Goal: Transaction & Acquisition: Purchase product/service

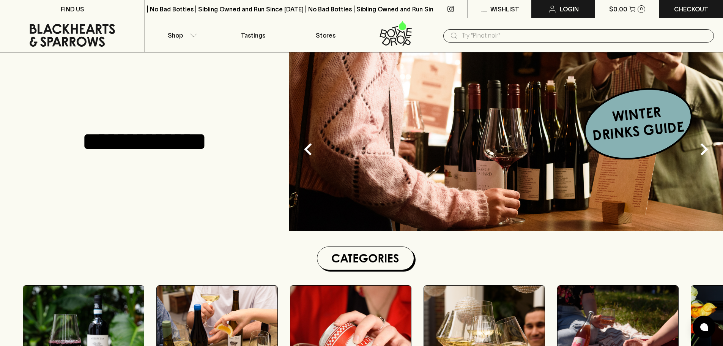
click at [566, 11] on p "Login" at bounding box center [569, 9] width 19 height 9
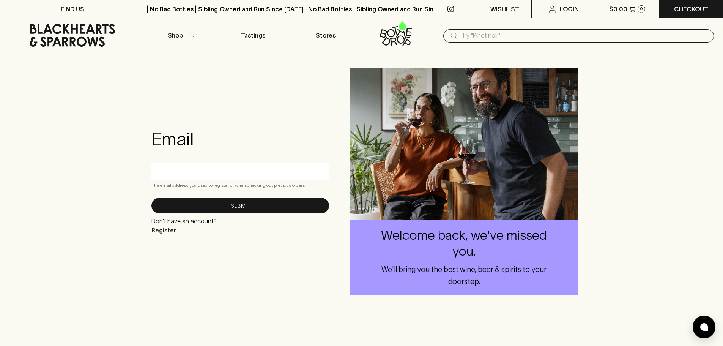
click at [224, 178] on div at bounding box center [240, 171] width 178 height 17
type input "[EMAIL_ADDRESS][DOMAIN_NAME]"
click at [281, 241] on div "Email [EMAIL_ADDRESS][DOMAIN_NAME] The email address you used to register or wh…" at bounding box center [240, 181] width 190 height 143
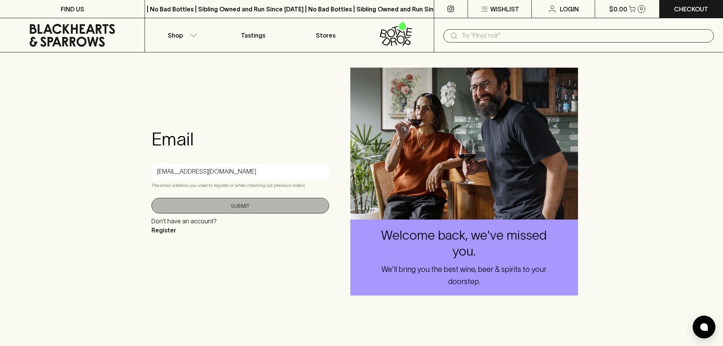
click at [284, 205] on button "Submit" at bounding box center [240, 206] width 178 height 16
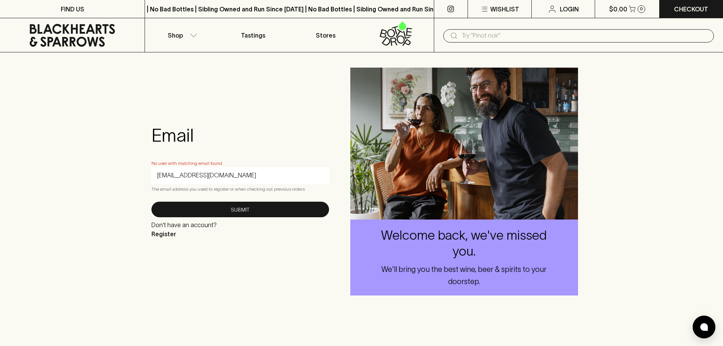
click at [191, 147] on form "Email No user with matching email found [EMAIL_ADDRESS][DOMAIN_NAME] The email …" at bounding box center [240, 181] width 178 height 114
click at [180, 36] on p "Shop" at bounding box center [175, 35] width 15 height 9
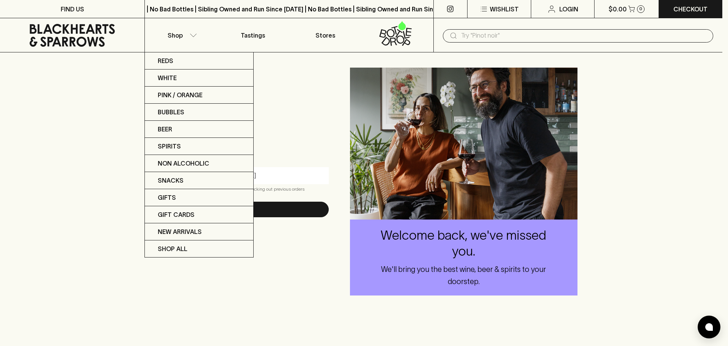
click at [21, 146] on div at bounding box center [364, 173] width 728 height 346
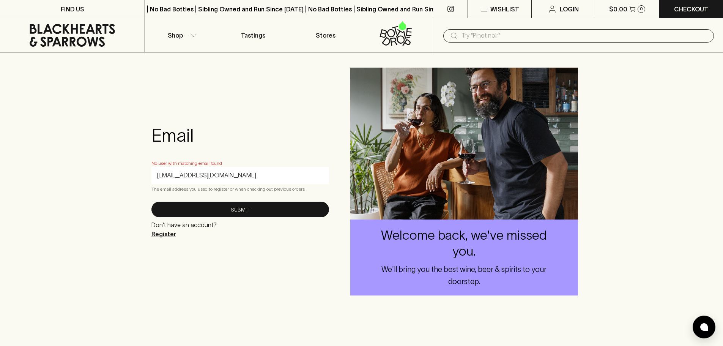
click at [166, 237] on p "Register" at bounding box center [183, 233] width 65 height 9
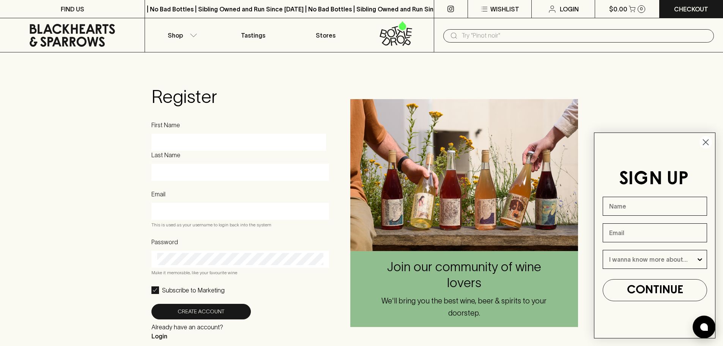
click at [178, 142] on input "First Name" at bounding box center [238, 142] width 163 height 12
type input "Gemma"
type input "King"
click at [219, 213] on input "[EMAIL_ADDRESS][DOMAIN_NAME]" at bounding box center [240, 211] width 166 height 12
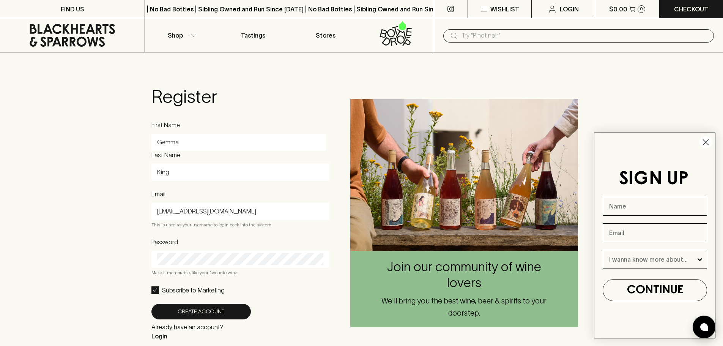
click at [219, 213] on input "[EMAIL_ADDRESS][DOMAIN_NAME]" at bounding box center [240, 211] width 166 height 12
type input "[EMAIL_ADDRESS][DOMAIN_NAME]"
click at [177, 273] on wine-helper "Make it memorable, like your favourite wine" at bounding box center [240, 273] width 178 height 8
click at [181, 267] on div at bounding box center [240, 258] width 178 height 17
click at [191, 287] on p "Subscribe to Marketing" at bounding box center [193, 289] width 63 height 9
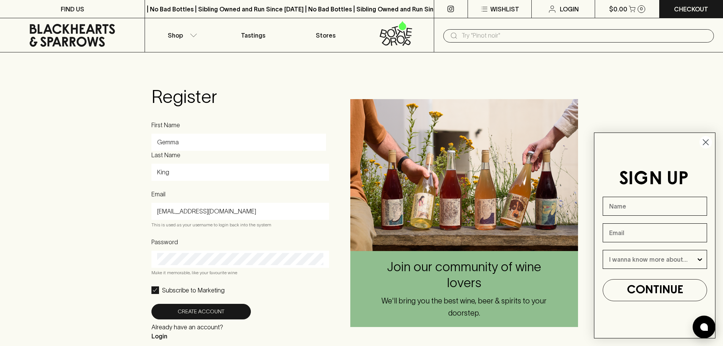
click at [159, 287] on input "Subscribe to Marketing" at bounding box center [155, 290] width 8 height 8
checkbox input "false"
click at [192, 310] on button "Create Account" at bounding box center [200, 312] width 99 height 16
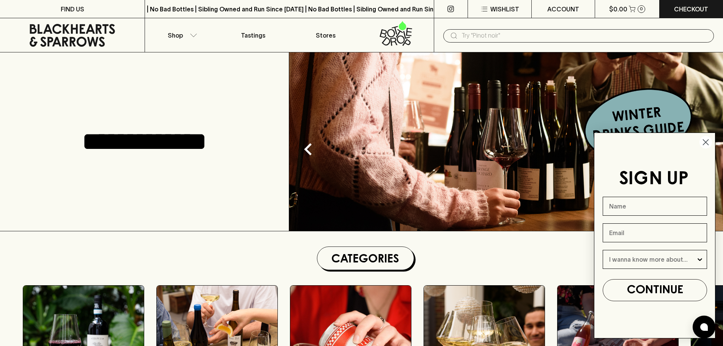
click at [705, 142] on icon "Close dialog" at bounding box center [705, 142] width 5 height 5
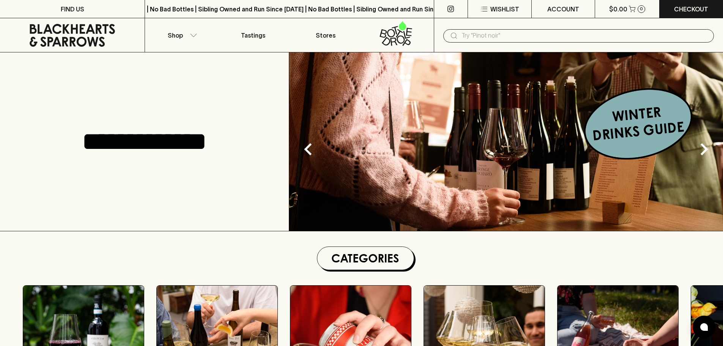
click at [503, 32] on input "text" at bounding box center [584, 36] width 246 height 12
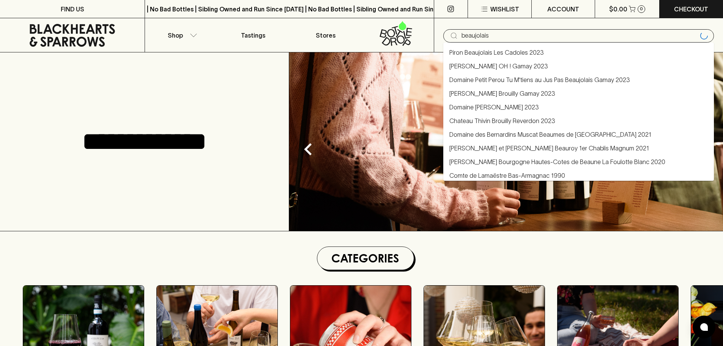
type input "beaujolais"
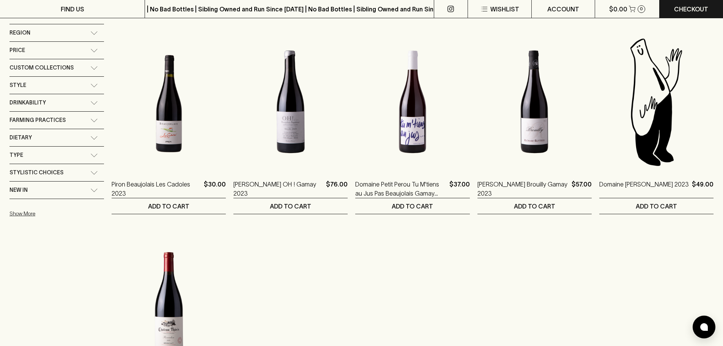
scroll to position [76, 0]
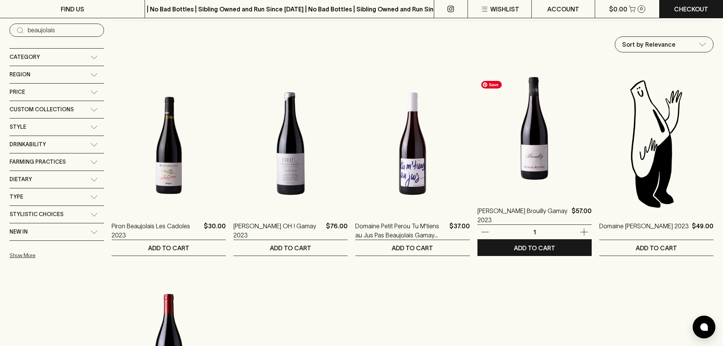
click at [532, 173] on img at bounding box center [534, 128] width 114 height 133
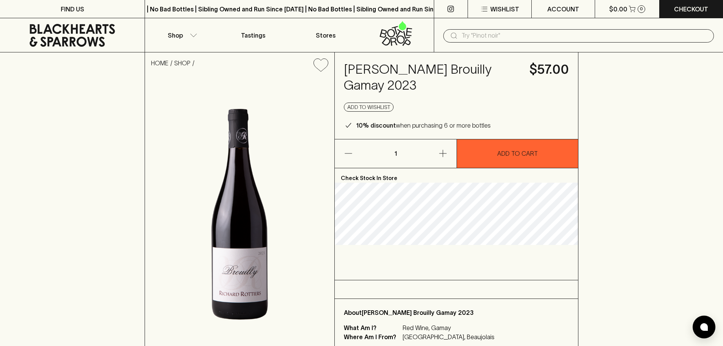
click at [64, 209] on div "HOME SHOP [PERSON_NAME] Brouilly Gamay 2023 $57.00 Add to wishlist 10% discount…" at bounding box center [361, 201] width 723 height 298
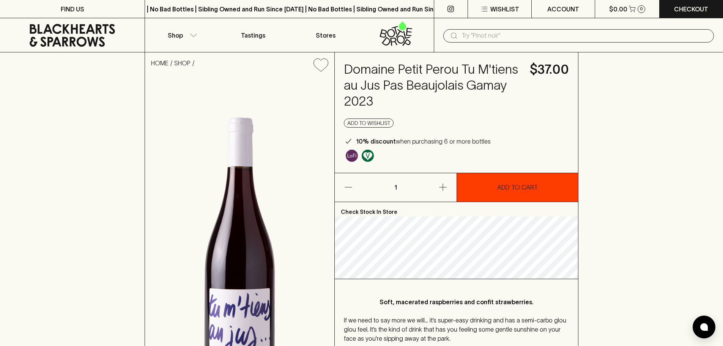
click at [506, 182] on button "ADD TO CART" at bounding box center [517, 187] width 121 height 28
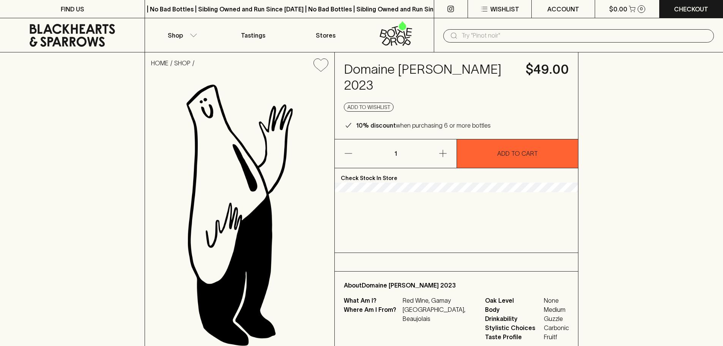
click at [413, 68] on h4 "Domaine [PERSON_NAME] 2023" at bounding box center [430, 77] width 173 height 32
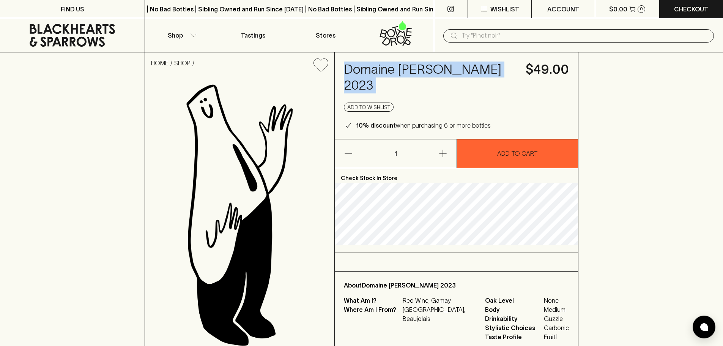
click at [413, 68] on h4 "Domaine [PERSON_NAME] 2023" at bounding box center [430, 77] width 173 height 32
copy h4 "Domaine [PERSON_NAME] 2023"
drag, startPoint x: 509, startPoint y: 152, endPoint x: 267, endPoint y: 8, distance: 280.7
click at [508, 152] on p "ADD TO CART" at bounding box center [517, 153] width 41 height 9
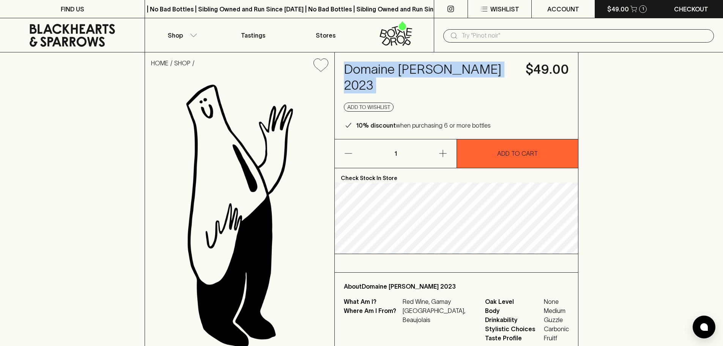
click at [618, 13] on p "$49.00" at bounding box center [618, 9] width 22 height 9
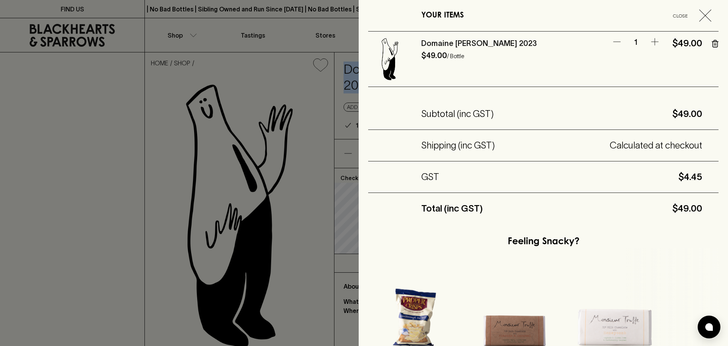
click at [703, 18] on icon "button" at bounding box center [706, 15] width 12 height 12
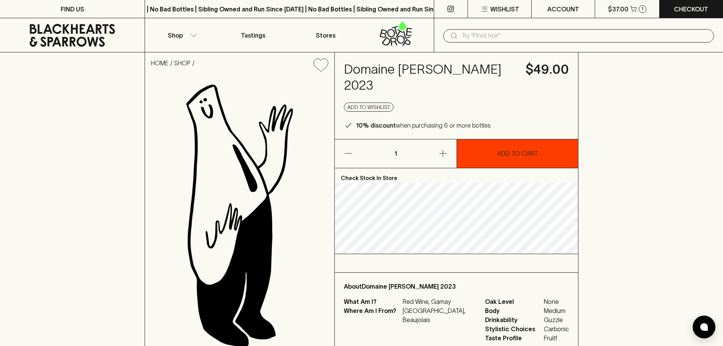
drag, startPoint x: 523, startPoint y: 156, endPoint x: 536, endPoint y: 156, distance: 12.9
click at [523, 156] on p "ADD TO CART" at bounding box center [517, 153] width 41 height 9
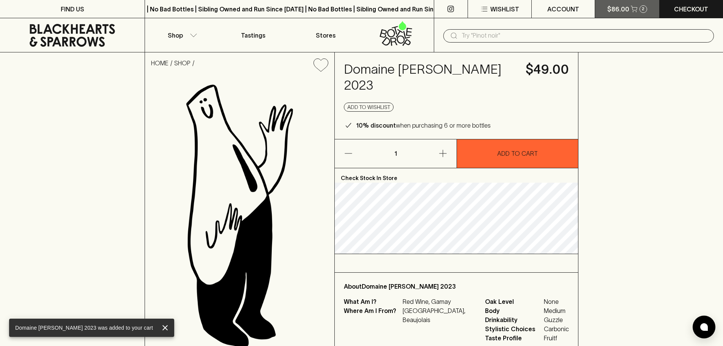
click at [629, 10] on button "$86.00 2" at bounding box center [627, 9] width 64 height 18
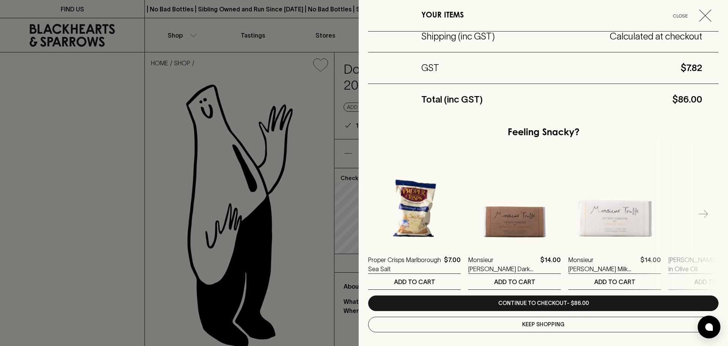
scroll to position [170, 0]
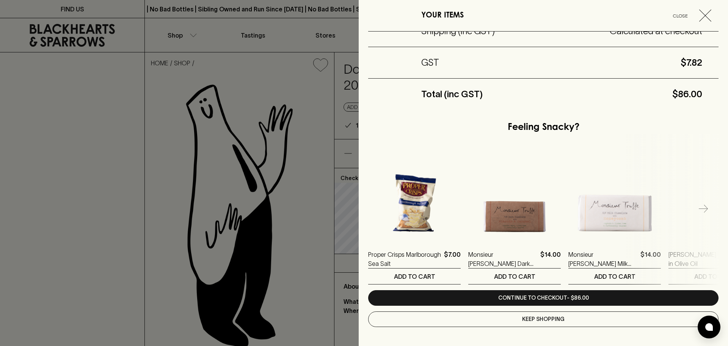
click at [701, 211] on icon "button" at bounding box center [703, 208] width 9 height 9
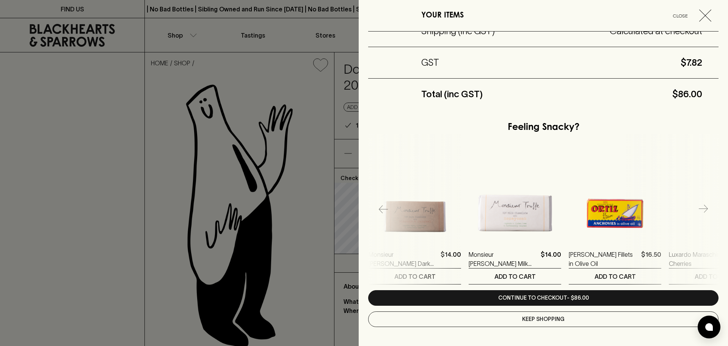
scroll to position [0, 100]
click at [701, 210] on icon "button" at bounding box center [703, 208] width 9 height 8
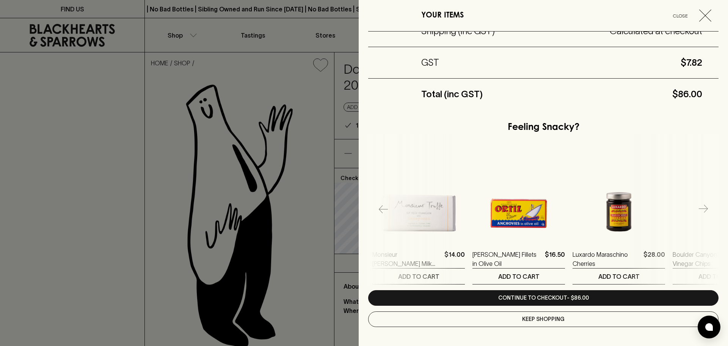
scroll to position [0, 200]
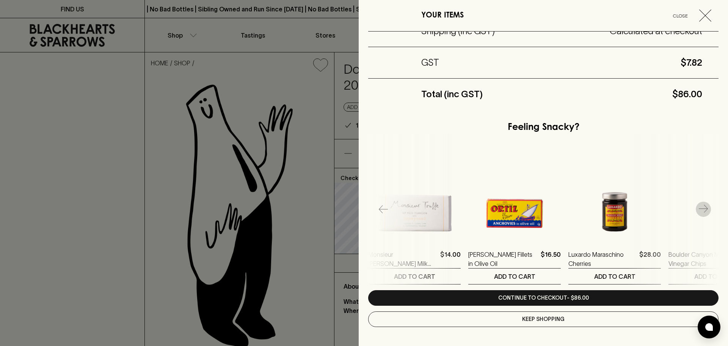
click at [701, 210] on icon "button" at bounding box center [703, 208] width 9 height 8
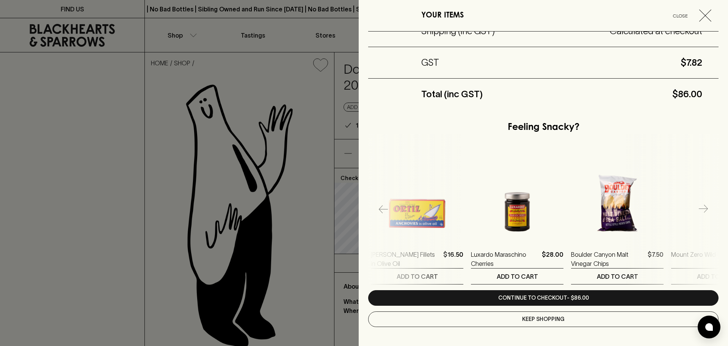
scroll to position [0, 300]
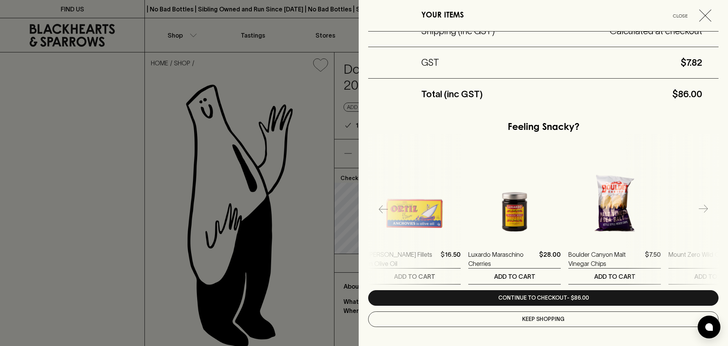
click at [701, 210] on icon "button" at bounding box center [703, 208] width 9 height 8
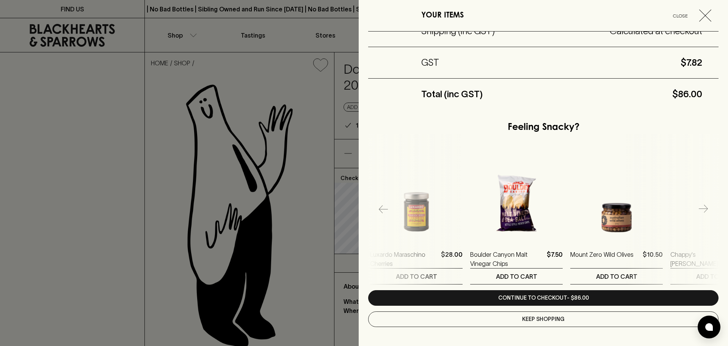
scroll to position [0, 401]
click at [701, 210] on icon "button" at bounding box center [703, 208] width 9 height 8
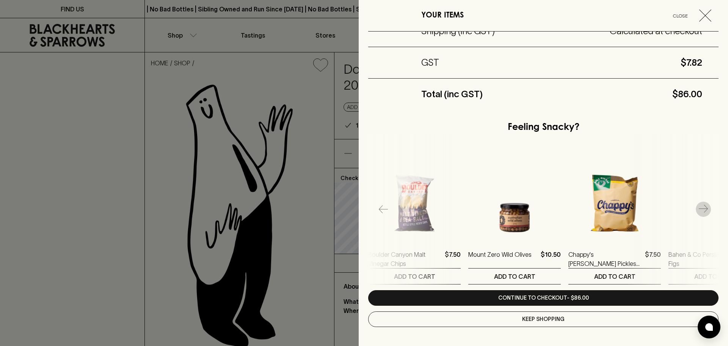
click at [701, 210] on icon "button" at bounding box center [703, 208] width 9 height 8
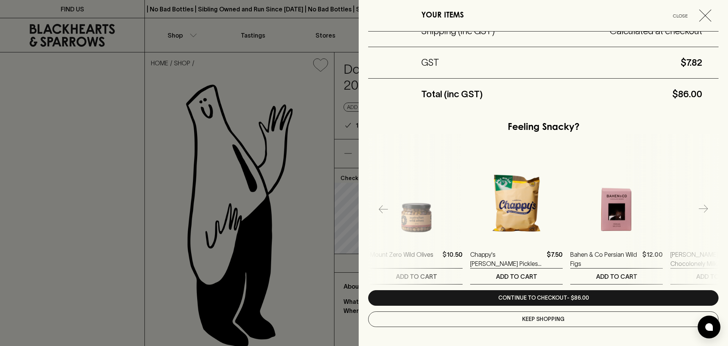
scroll to position [0, 601]
click at [701, 210] on icon "button" at bounding box center [703, 208] width 9 height 8
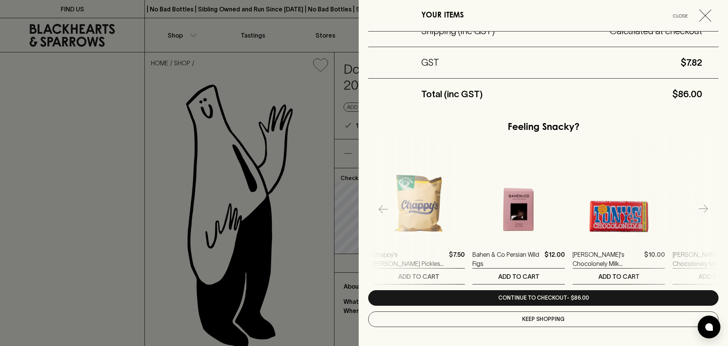
scroll to position [0, 701]
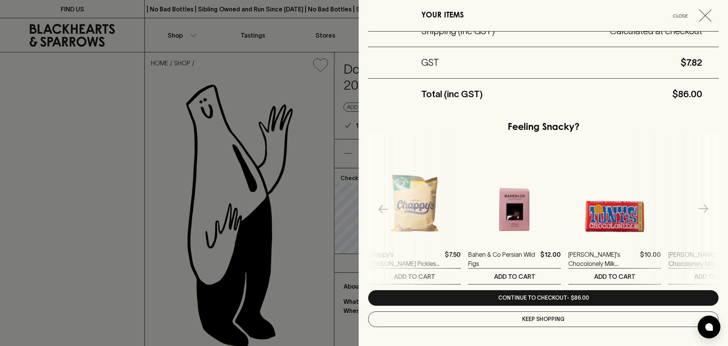
click at [701, 210] on icon "button" at bounding box center [703, 208] width 9 height 8
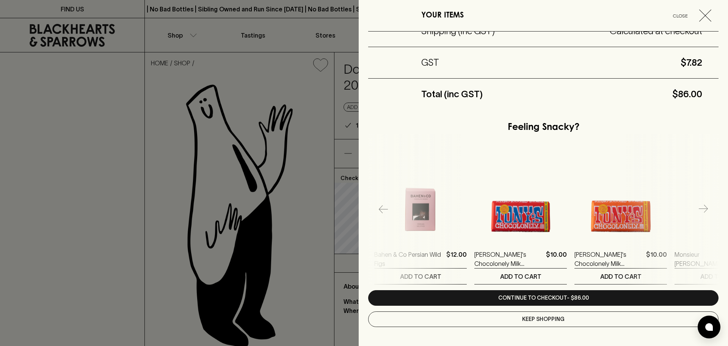
scroll to position [0, 801]
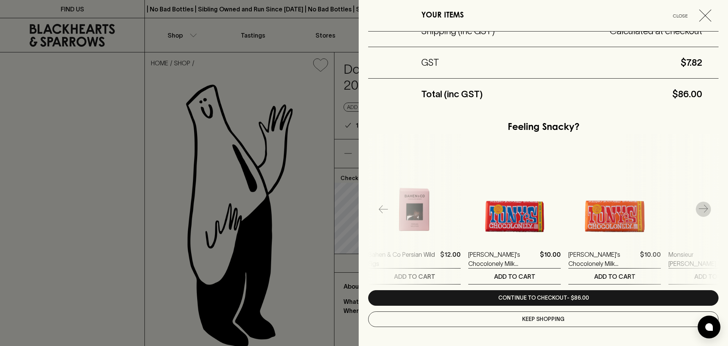
click at [701, 210] on icon "button" at bounding box center [703, 208] width 9 height 8
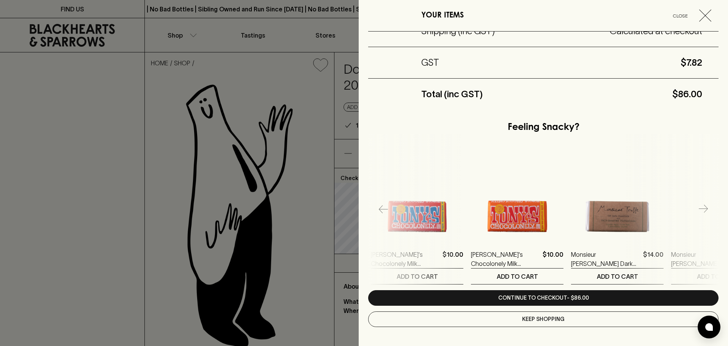
scroll to position [0, 901]
click at [701, 210] on icon "button" at bounding box center [703, 208] width 9 height 8
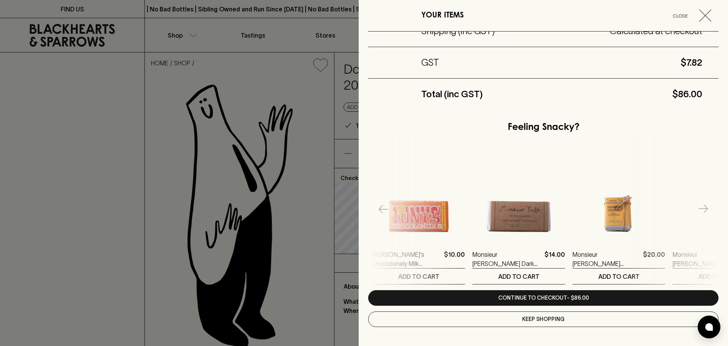
scroll to position [0, 1002]
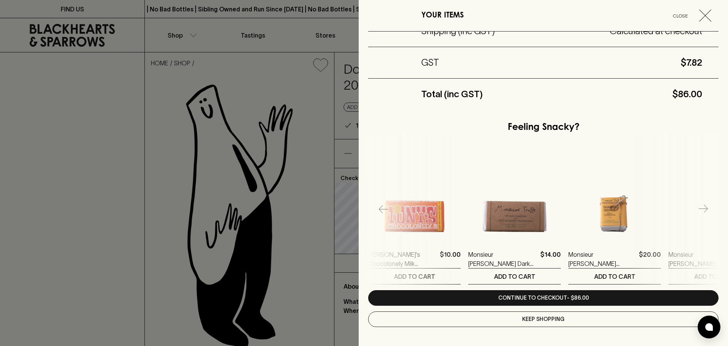
click at [701, 210] on icon "button" at bounding box center [703, 208] width 9 height 8
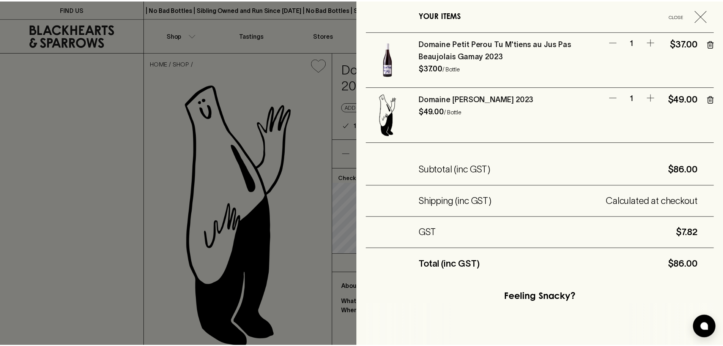
scroll to position [170, 0]
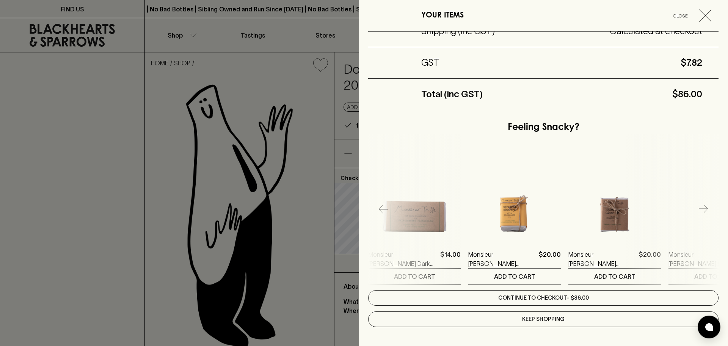
click at [554, 301] on link "Continue to checkout - $86.00" at bounding box center [543, 298] width 351 height 16
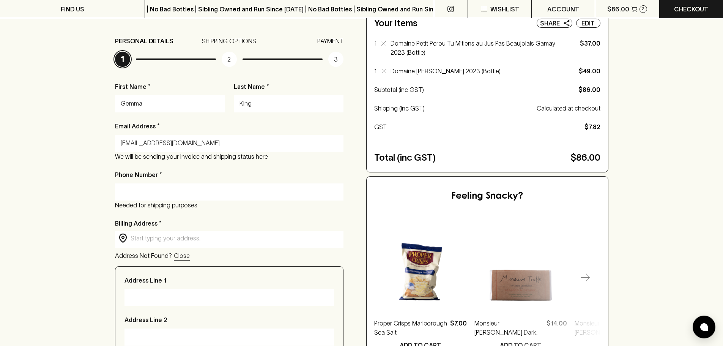
scroll to position [114, 0]
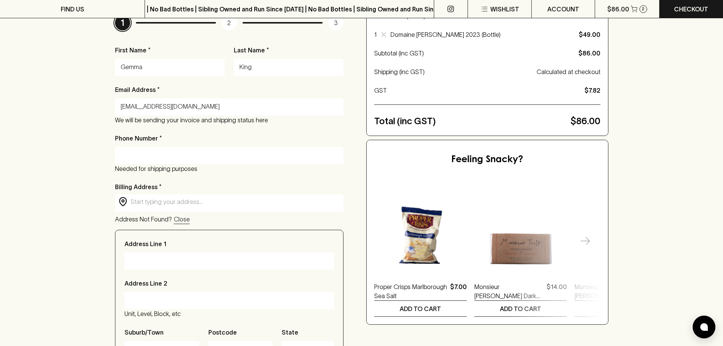
click at [166, 159] on input "Phone Number *" at bounding box center [229, 155] width 217 height 12
type input "0425740106"
click at [31, 226] on div "Checkout PERSONAL DETAILS 1 SHIPPING OPTIONS 2 PAYMENT 3 First Name * Gemma Las…" at bounding box center [361, 234] width 723 height 591
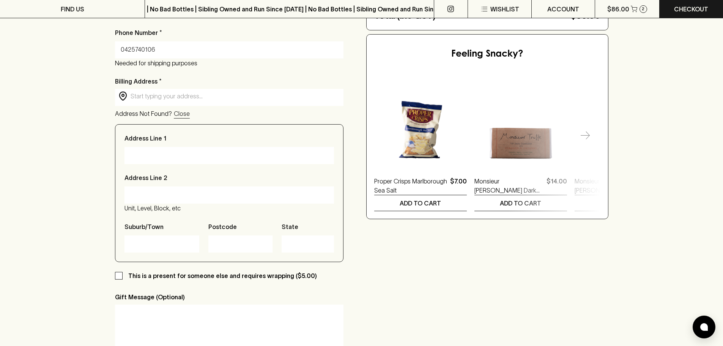
scroll to position [228, 0]
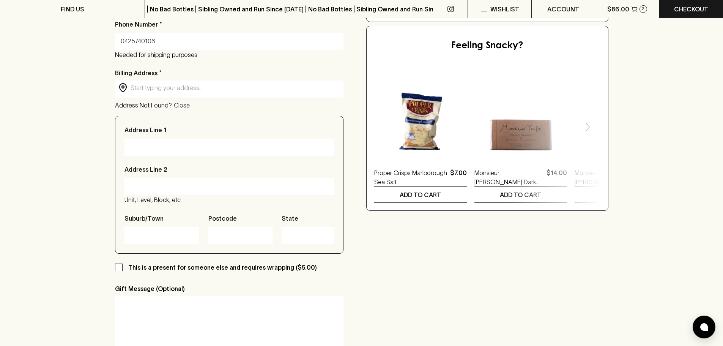
click at [165, 90] on input "text" at bounding box center [235, 87] width 209 height 9
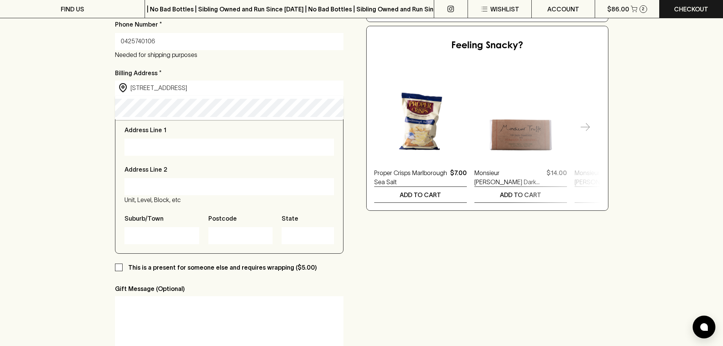
click at [161, 125] on p "Address Line 1" at bounding box center [145, 129] width 42 height 9
click at [161, 141] on input "Address Line 1" at bounding box center [229, 147] width 198 height 12
click at [194, 83] on input "66 Barkly Street Fitzroy North" at bounding box center [235, 87] width 209 height 9
type input "66 Barkly Street, Fitzroy North VIC, Australia"
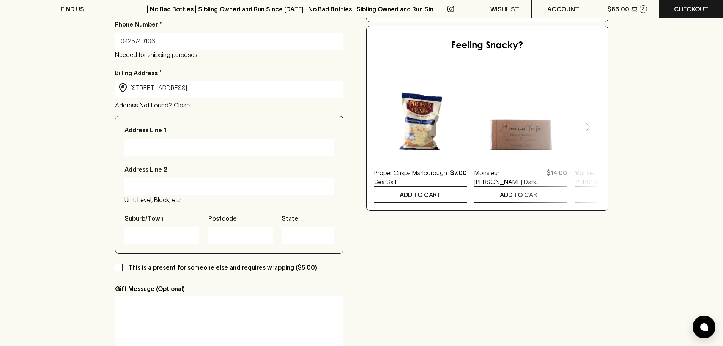
type input "66 Barkly Street"
type input "Fitzroy North"
type input "3068"
type input "Victoria"
click at [53, 124] on div "Checkout PERSONAL DETAILS 1 SHIPPING OPTIONS 2 PAYMENT 3 First Name * Gemma Las…" at bounding box center [361, 120] width 723 height 591
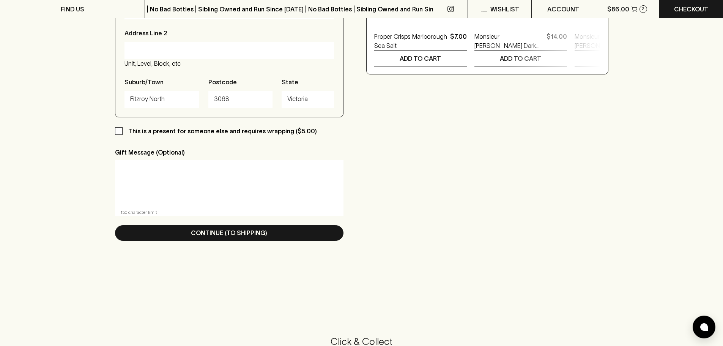
scroll to position [379, 0]
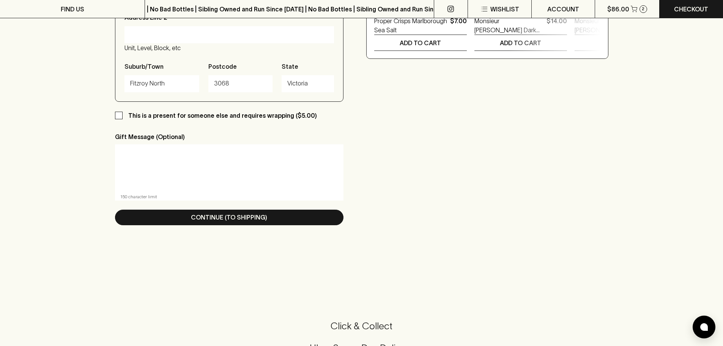
click at [179, 119] on p "This is a present for someone else and requires wrapping ($5.00)" at bounding box center [222, 115] width 189 height 9
click at [123, 119] on input "This is a present for someone else and requires wrapping ($5.00)" at bounding box center [119, 116] width 8 height 8
checkbox input "true"
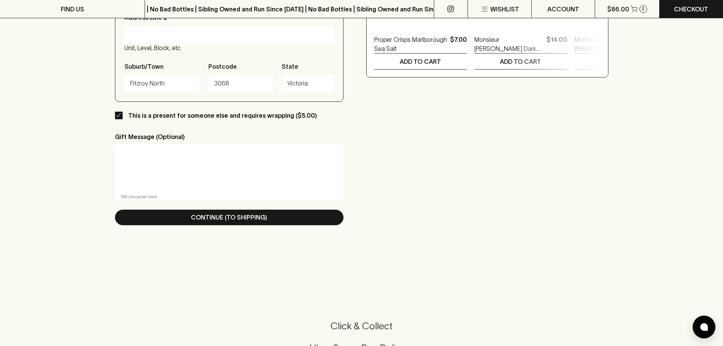
click at [193, 157] on textarea at bounding box center [229, 167] width 218 height 35
click at [211, 154] on textarea "Happy birthday to the classiest wine dad in town!" at bounding box center [229, 167] width 218 height 35
click at [263, 154] on textarea "Happy birthday to the classiest dad in town!" at bounding box center [229, 167] width 218 height 35
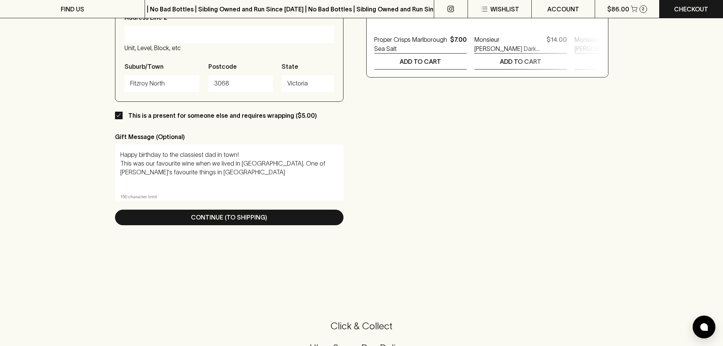
drag, startPoint x: 249, startPoint y: 160, endPoint x: 113, endPoint y: 163, distance: 136.2
click at [241, 165] on textarea "Happy birthday to the classiest dad in town! One of Sam's favourite things in P…" at bounding box center [229, 167] width 218 height 35
drag, startPoint x: 181, startPoint y: 175, endPoint x: 116, endPoint y: 160, distance: 66.8
click at [116, 160] on div "Happy birthday to the classiest dad in town! One of Sam's favourite things in P…" at bounding box center [229, 167] width 228 height 47
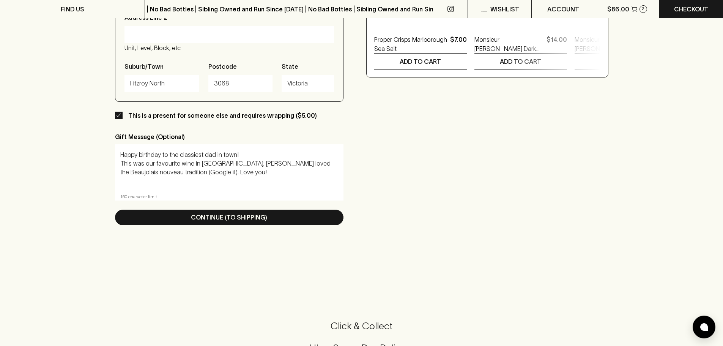
click at [205, 178] on textarea "Happy birthday to the classiest dad in town! This was our favourite wine in Par…" at bounding box center [229, 167] width 218 height 35
click at [193, 168] on textarea "Happy birthday to the classiest dad in town! This was our favourite wine in Par…" at bounding box center [229, 167] width 218 height 35
click at [162, 162] on textarea "Happy birthday to the classiest dad in town! This was our favourite wine in Par…" at bounding box center [229, 167] width 218 height 35
drag, startPoint x: 162, startPoint y: 162, endPoint x: 211, endPoint y: 162, distance: 49.3
click at [211, 162] on textarea "Happy birthday to the classiest dad in town! This was our favourite wine in Par…" at bounding box center [229, 167] width 218 height 35
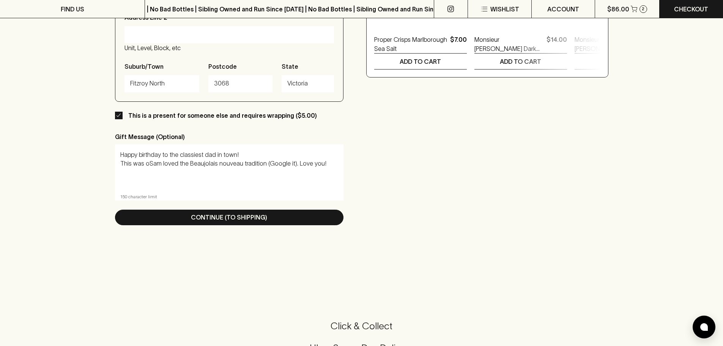
click at [211, 162] on textarea "Happy birthday to the classiest dad in town! This was oSam loved the Beaujolais…" at bounding box center [229, 167] width 218 height 35
drag, startPoint x: 209, startPoint y: 178, endPoint x: 117, endPoint y: 166, distance: 93.0
click at [117, 166] on div "Happy birthday to the classiest dad in town! This is Sam's favourite wine since…" at bounding box center [229, 167] width 228 height 47
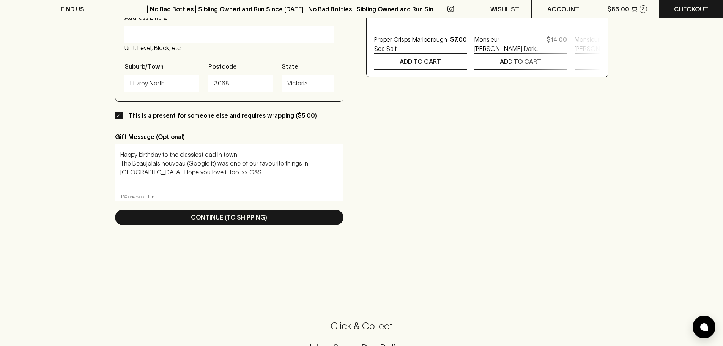
click at [165, 171] on textarea "Happy birthday to the classiest dad in town! The Beaujolais nouveau (Google it)…" at bounding box center [229, 167] width 218 height 35
click at [251, 171] on textarea "Happy birthday to the classiest dad in town! The Beaujolais nouveau (Google it)…" at bounding box center [229, 167] width 218 height 35
click at [255, 153] on textarea "Happy birthday to the classiest dad in town! The Beaujolais nouveau (Google it)…" at bounding box center [229, 167] width 218 height 35
click at [321, 161] on textarea "Happy birthday to the classiest dad in town! The Beaujolais nouveau (Google it)…" at bounding box center [229, 167] width 218 height 35
click at [318, 166] on textarea "Happy birthday to the classiest dad in town! The Beaujolais nouveau (Google it)…" at bounding box center [229, 167] width 218 height 35
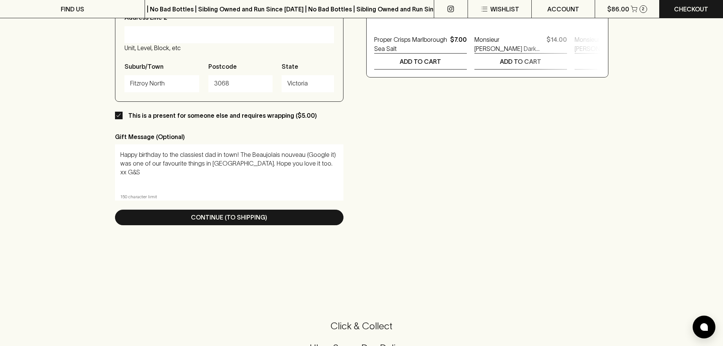
click at [306, 154] on textarea "Happy birthday to the classiest dad in town! The Beaujolais nouveau (Google it)…" at bounding box center [229, 167] width 218 height 35
click at [310, 169] on textarea "Happy birthday to the classiest dad in town! The Beaujolais nouveau (google it)…" at bounding box center [229, 167] width 218 height 35
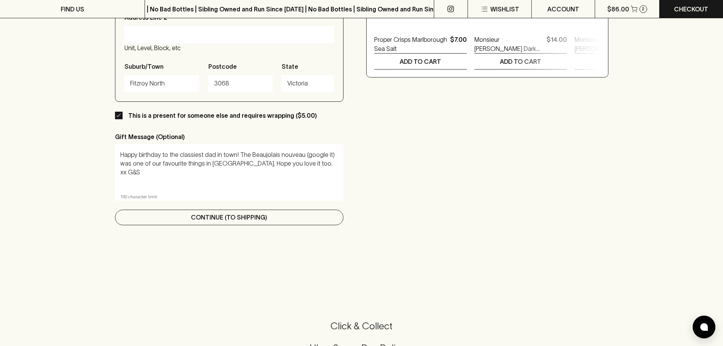
type textarea "Happy birthday to the classiest dad in town! The Beaujolais nouveau (google it)…"
click at [240, 222] on button "Continue (To Shipping)" at bounding box center [229, 217] width 228 height 16
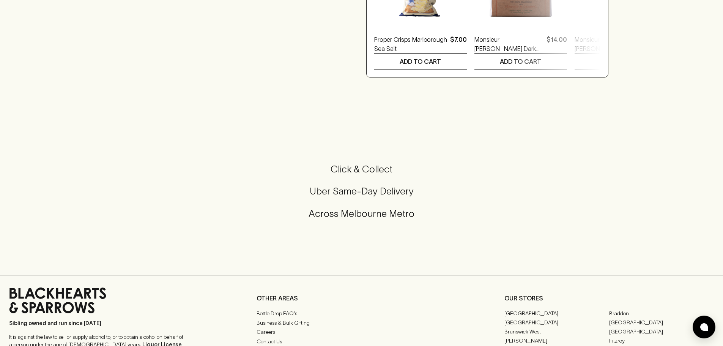
scroll to position [0, 0]
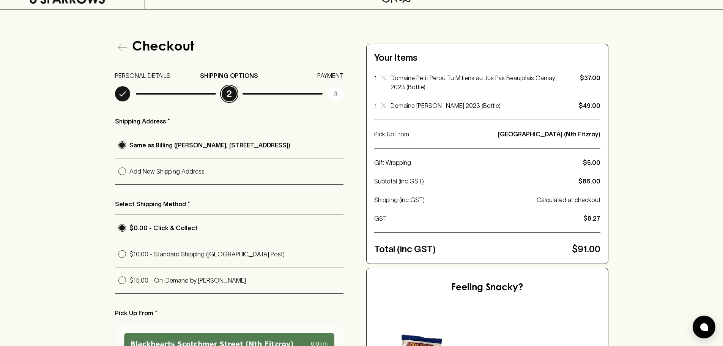
scroll to position [76, 0]
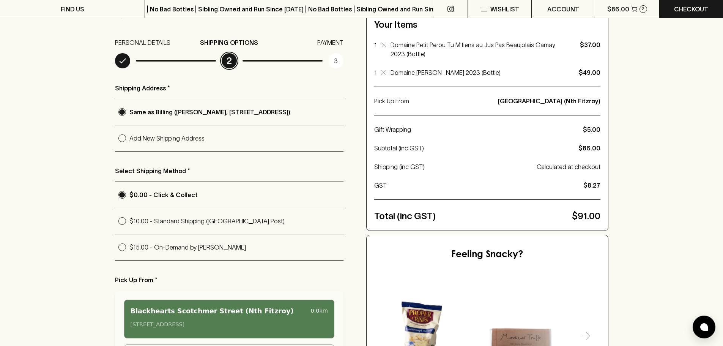
click at [12, 223] on div "Checkout PERSONAL DETAILS SHIPPING OPTIONS 2 PAYMENT 3 Shipping Address * Same …" at bounding box center [361, 308] width 723 height 664
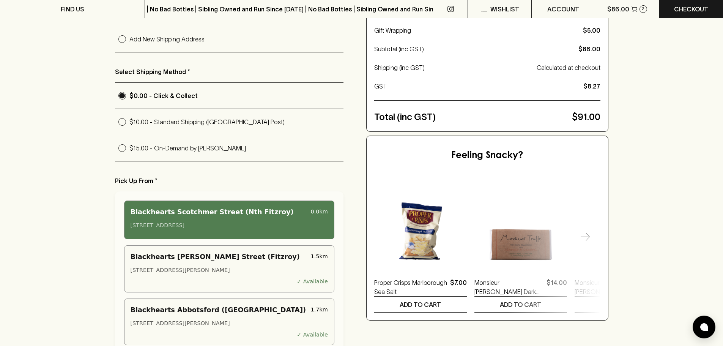
scroll to position [190, 0]
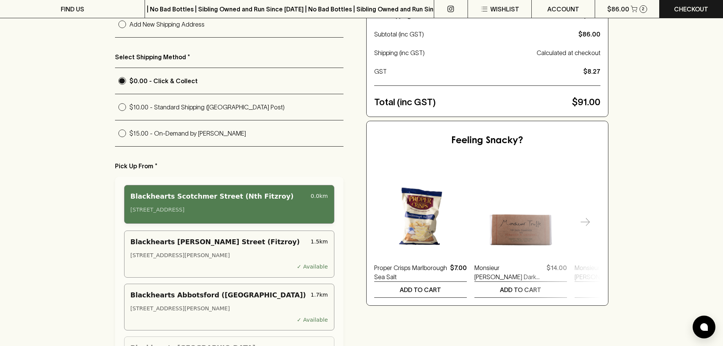
click at [236, 205] on div "Blackhearts Scotchmer Street (Nth Fitzroy) 0.0 km 119 Scotchmer Street, North F…" at bounding box center [229, 204] width 210 height 39
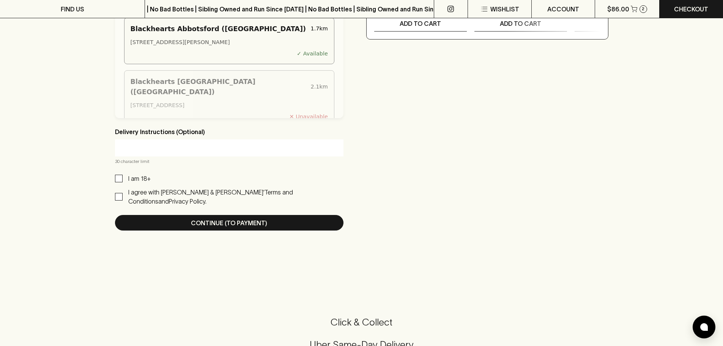
scroll to position [569, 0]
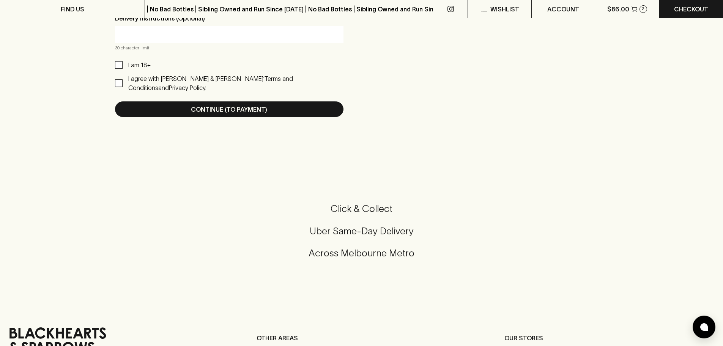
click at [134, 67] on p "I am 18+" at bounding box center [139, 64] width 22 height 9
click at [123, 67] on input "I am 18+" at bounding box center [119, 65] width 8 height 8
checkbox input "true"
click at [149, 79] on p "I agree with Blackhearts & Sparrows’" at bounding box center [196, 78] width 136 height 7
click at [123, 79] on input "I agree with Blackhearts & Sparrows’ Terms and Conditions and Privacy Policy." at bounding box center [119, 83] width 8 height 8
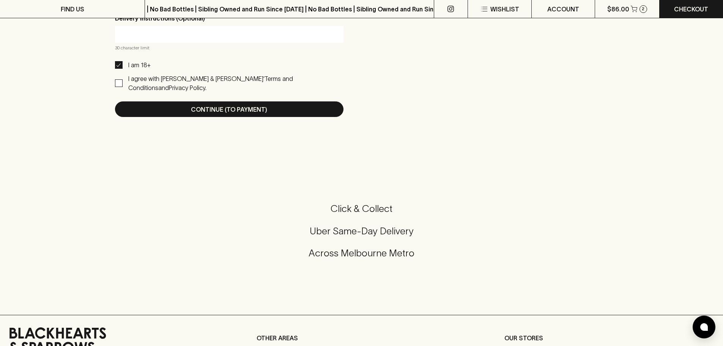
checkbox input "true"
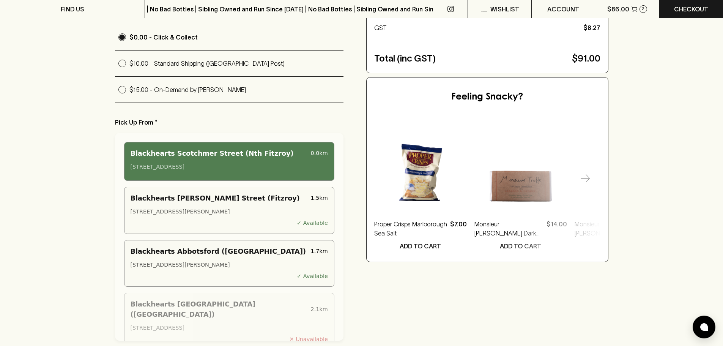
scroll to position [455, 0]
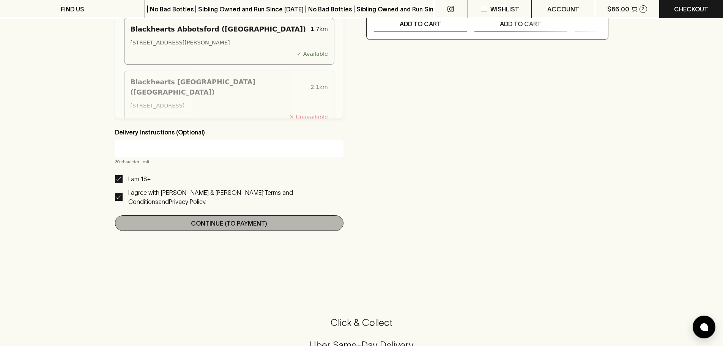
click at [264, 219] on p "Continue (To Payment)" at bounding box center [229, 223] width 76 height 9
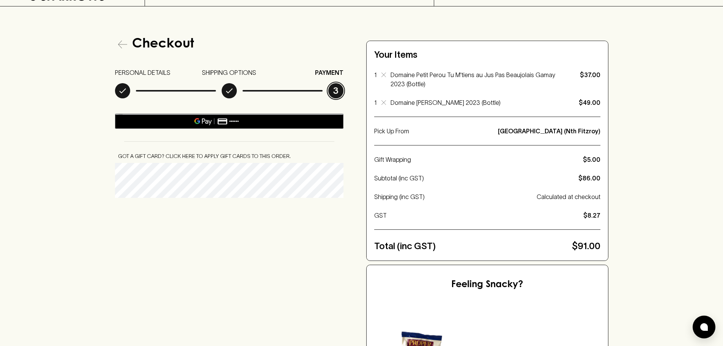
scroll to position [0, 0]
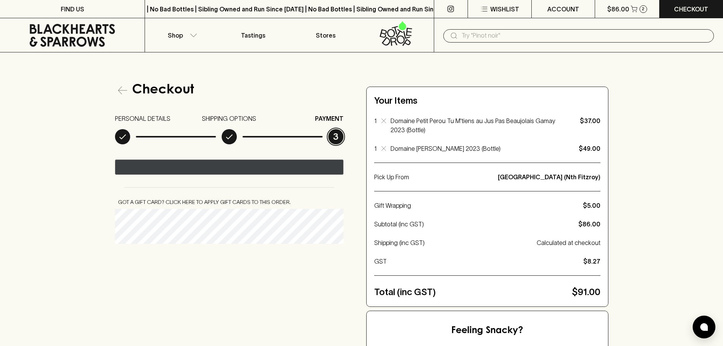
click at [244, 168] on icon "@import url(//fonts.googleapis.com/css?family=Google+Sans_old:500) ••••••" at bounding box center [232, 167] width 41 height 11
